Goal: Find specific page/section: Find specific page/section

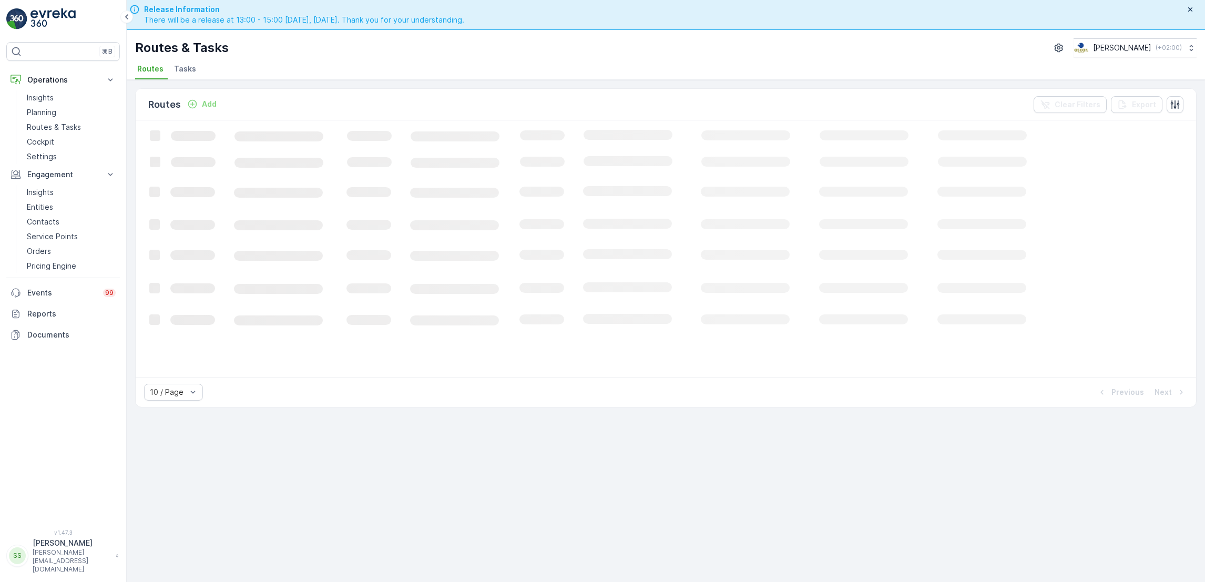
scroll to position [30, 0]
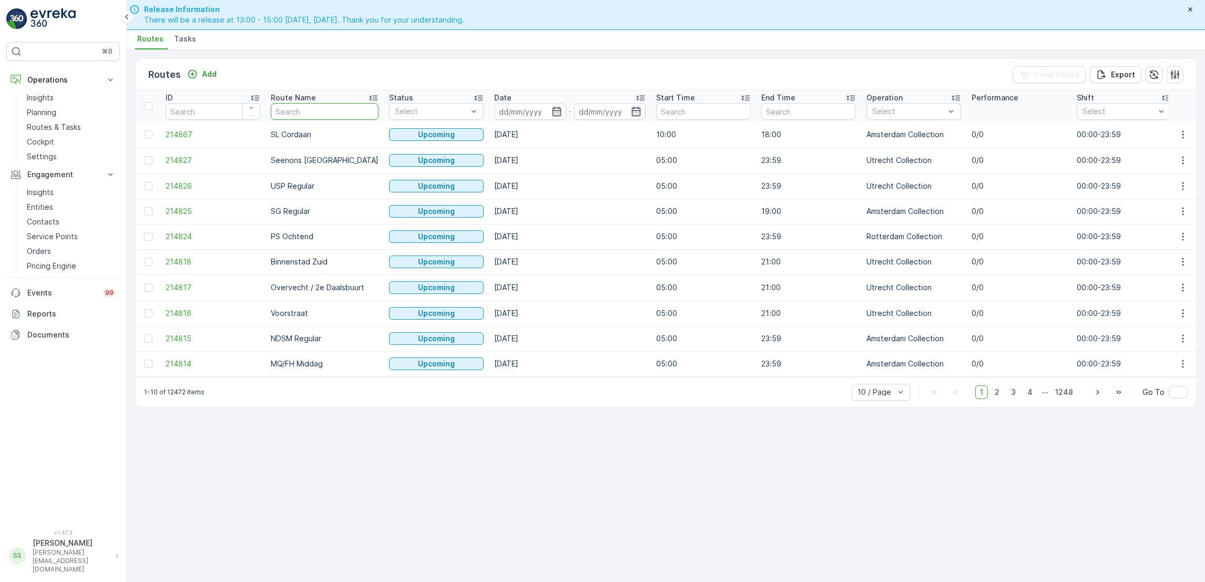
click at [312, 112] on input "text" at bounding box center [325, 111] width 108 height 17
type input "CS"
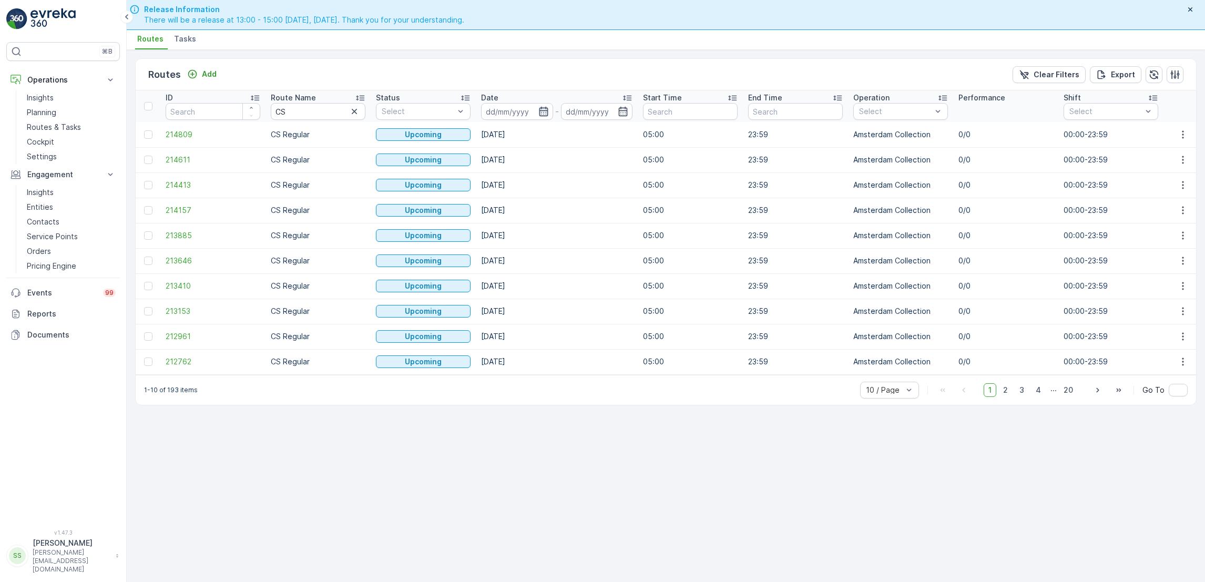
click at [545, 108] on icon "button" at bounding box center [543, 111] width 9 height 9
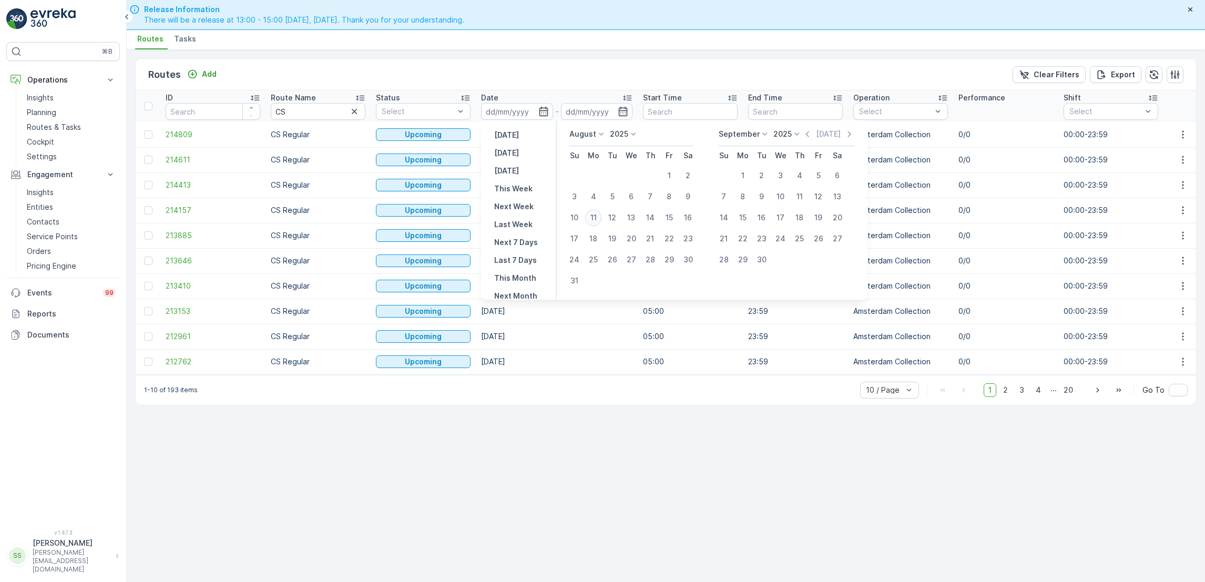
click at [592, 218] on div "11" at bounding box center [593, 217] width 17 height 17
type input "[DATE]"
click at [592, 218] on div "11" at bounding box center [593, 217] width 17 height 17
type input "[DATE]"
click at [592, 218] on div "11" at bounding box center [593, 217] width 17 height 17
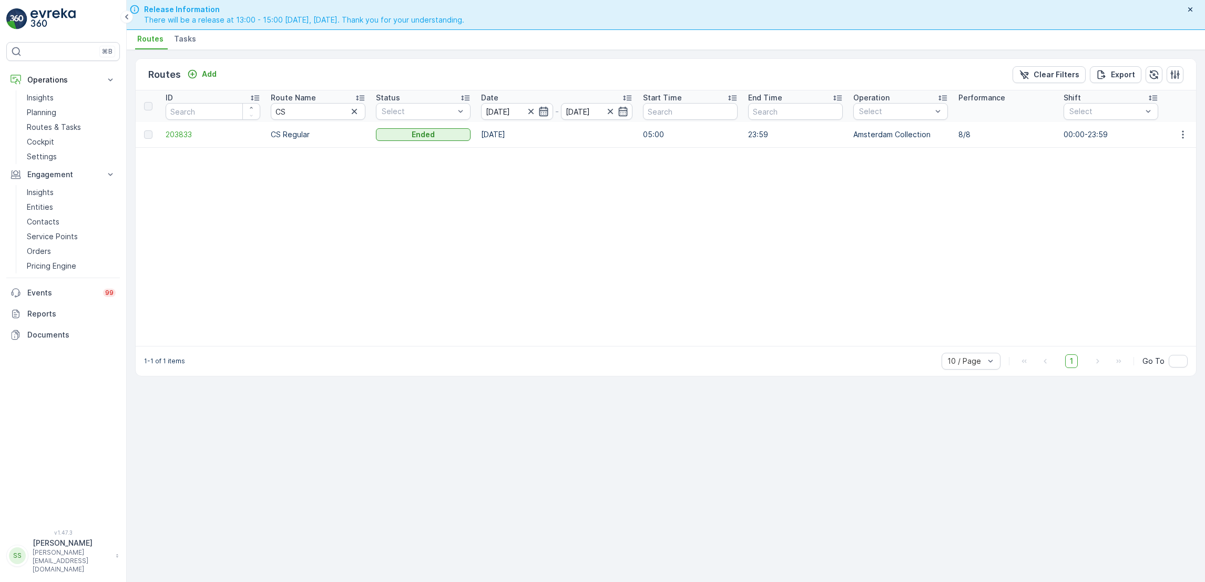
click at [545, 110] on icon "button" at bounding box center [543, 111] width 9 height 9
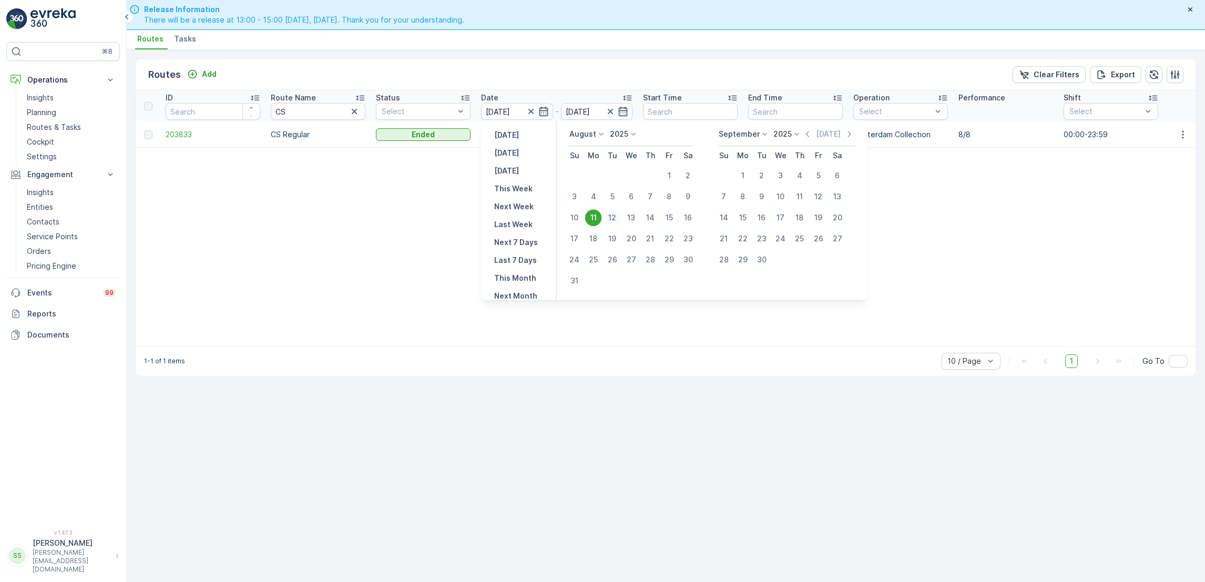
click at [618, 222] on div "12" at bounding box center [612, 217] width 17 height 17
type input "[DATE]"
